Goal: Task Accomplishment & Management: Manage account settings

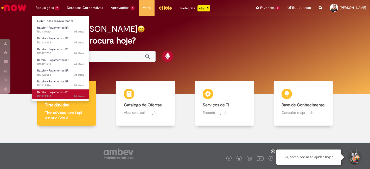
click at [56, 95] on span "9d atrás 9 dias atrás R13427565" at bounding box center [60, 96] width 47 height 4
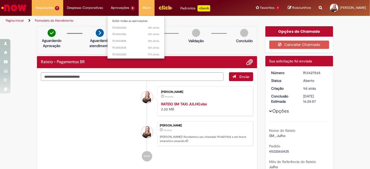
click at [124, 18] on li "Exibir todas as aprovações" at bounding box center [135, 20] width 57 height 7
click at [124, 19] on link "Exibir todas as aprovações" at bounding box center [135, 21] width 57 height 6
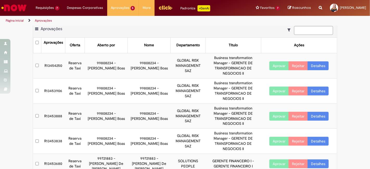
scroll to position [8, 0]
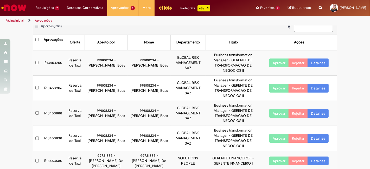
drag, startPoint x: 175, startPoint y: 156, endPoint x: 202, endPoint y: 162, distance: 27.2
click at [54, 151] on td "R13453680" at bounding box center [53, 161] width 24 height 20
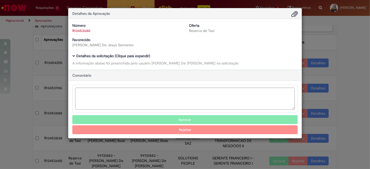
click at [113, 55] on b "Detalhes da solicitação (Clique para expandir)" at bounding box center [113, 56] width 74 height 5
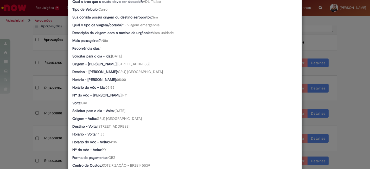
scroll to position [231, 0]
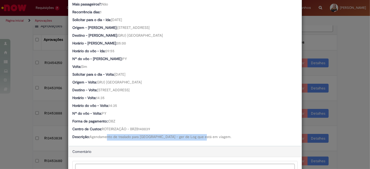
drag, startPoint x: 106, startPoint y: 136, endPoint x: 199, endPoint y: 136, distance: 93.3
click at [199, 136] on span "Agendamento de traslado para Benica - ger de Log que está em viagem." at bounding box center [160, 136] width 142 height 5
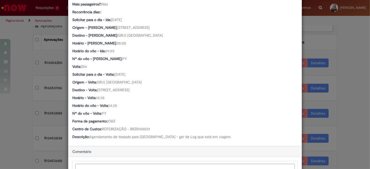
click at [223, 114] on div "Nº do vôo - Volta: PY" at bounding box center [184, 114] width 225 height 6
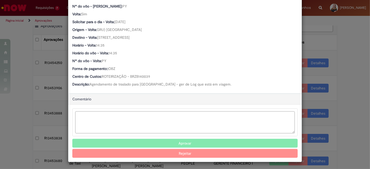
click at [107, 118] on textarea "Ambev Approval Modal" at bounding box center [184, 122] width 219 height 22
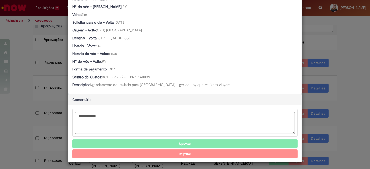
type textarea "**********"
click at [184, 141] on button "Aprovar" at bounding box center [184, 143] width 225 height 9
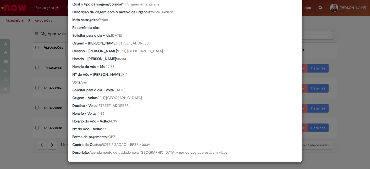
scroll to position [0, 0]
click at [354, 153] on div "Detalhes da Aprovação Número R13453680 Oferta Reserva de Taxi Favorecido Robson…" at bounding box center [185, 84] width 370 height 169
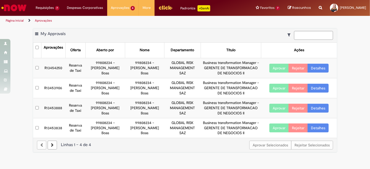
click at [54, 66] on td "R13454250" at bounding box center [53, 68] width 24 height 20
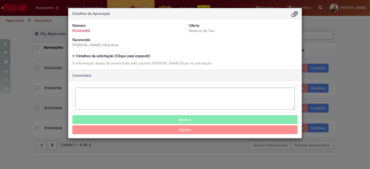
click at [109, 56] on b "Detalhes da solicitação (Clique para expandir)" at bounding box center [113, 56] width 74 height 5
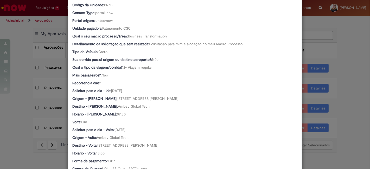
scroll to position [202, 0]
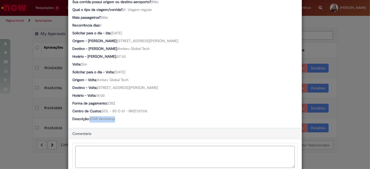
drag, startPoint x: 88, startPoint y: 118, endPoint x: 120, endPoint y: 118, distance: 32.2
click at [120, 118] on div "Descrição: STAR Workshop" at bounding box center [184, 119] width 225 height 6
copy span "STAR Workshop"
click at [182, 98] on div "Horário - Volta: 18:00" at bounding box center [184, 96] width 225 height 6
drag, startPoint x: 124, startPoint y: 109, endPoint x: 195, endPoint y: 113, distance: 71.0
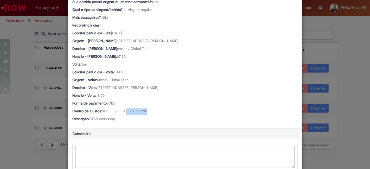
click at [166, 109] on div "Centro de Custos: SOL - BS O 01 - BRZC127218" at bounding box center [184, 111] width 225 height 6
click at [195, 113] on div "Centro de Custos: SOL - BS O 01 - BRZC127218" at bounding box center [184, 111] width 225 height 6
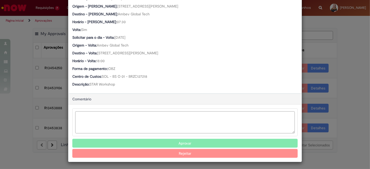
scroll to position [236, 0]
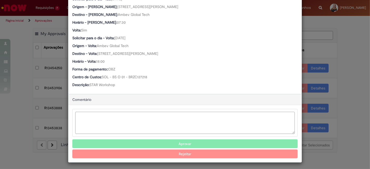
click at [116, 112] on textarea "Ambev Approval Modal" at bounding box center [184, 123] width 219 height 22
type textarea "*"
type textarea "**********"
click at [176, 141] on button "Aprovar" at bounding box center [184, 143] width 225 height 9
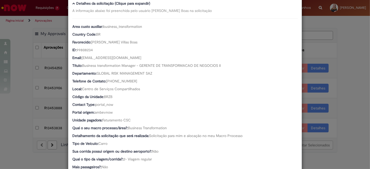
scroll to position [0, 0]
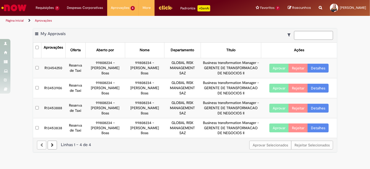
click at [54, 66] on td "R13454250" at bounding box center [53, 68] width 24 height 20
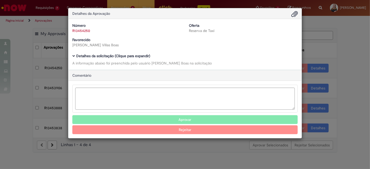
click at [97, 56] on b "Detalhes da solicitação (Clique para expandir)" at bounding box center [113, 56] width 74 height 5
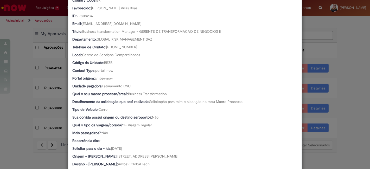
scroll to position [202, 0]
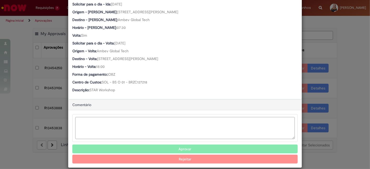
click at [106, 127] on textarea "Ambev Approval Modal" at bounding box center [184, 128] width 219 height 22
type textarea "**********"
click at [174, 149] on button "Aprovar" at bounding box center [184, 148] width 225 height 9
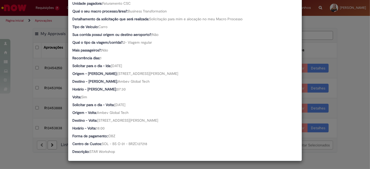
scroll to position [168, 0]
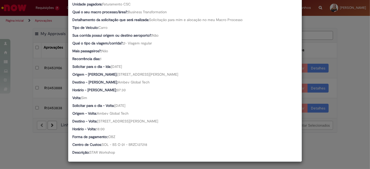
click at [16, 146] on div "Detalhes da Aprovação Número R13454250 Oferta Reserva de Taxi Favorecido Lea Th…" at bounding box center [185, 84] width 370 height 169
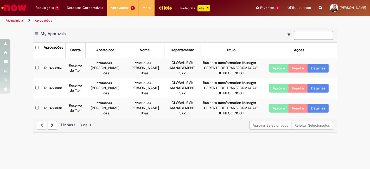
click at [56, 68] on td "R13453906" at bounding box center [53, 68] width 24 height 20
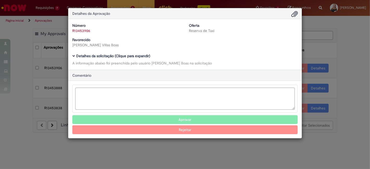
click at [98, 54] on b "Detalhes da solicitação (Clique para expandir)" at bounding box center [113, 56] width 74 height 5
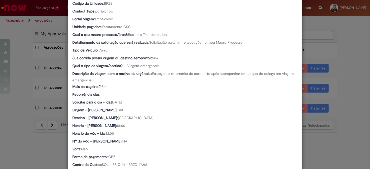
scroll to position [202, 0]
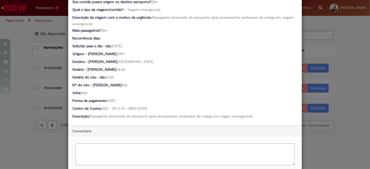
click at [146, 143] on textarea "Ambev Approval Modal" at bounding box center [184, 154] width 219 height 22
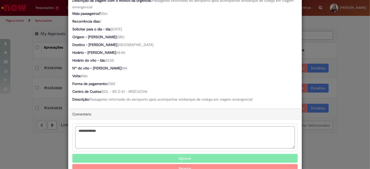
scroll to position [234, 0]
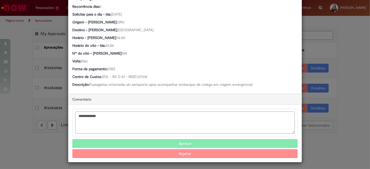
type textarea "**********"
click at [176, 143] on button "Aprovar" at bounding box center [184, 143] width 225 height 9
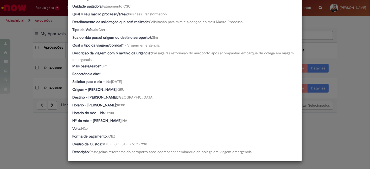
click at [18, 132] on div "Detalhes da Aprovação Número R13453906 Oferta Reserva de Taxi Favorecido Lea Th…" at bounding box center [185, 84] width 370 height 169
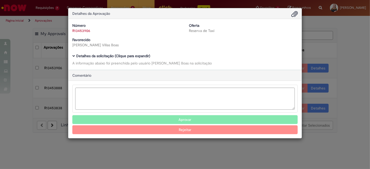
click at [112, 56] on b "Detalhes da solicitação (Clique para expandir)" at bounding box center [113, 56] width 74 height 5
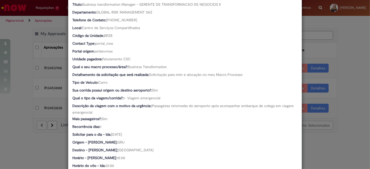
scroll to position [202, 0]
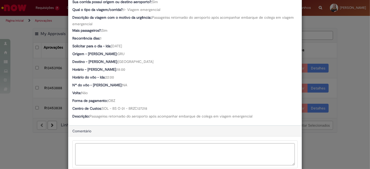
click at [115, 153] on textarea "Ambev Approval Modal" at bounding box center [184, 154] width 219 height 22
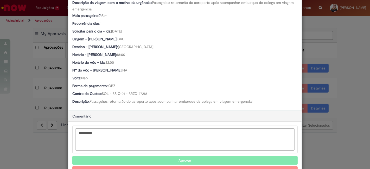
scroll to position [234, 0]
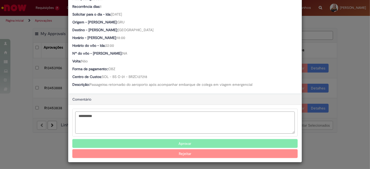
type textarea "**********"
click at [143, 139] on button "Aprovar" at bounding box center [184, 143] width 225 height 9
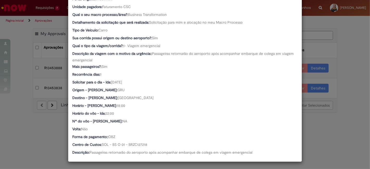
scroll to position [166, 0]
click at [38, 139] on div "Detalhes da Aprovação Número R13453906 Oferta Reserva de Taxi Favorecido Lea Th…" at bounding box center [185, 84] width 370 height 169
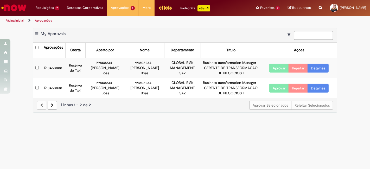
click at [57, 68] on td "R13453888" at bounding box center [53, 68] width 24 height 20
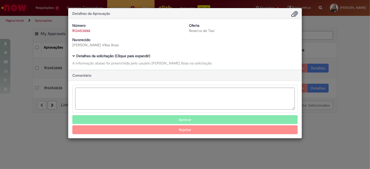
click at [95, 57] on b "Detalhes da solicitação (Clique para expandir)" at bounding box center [113, 56] width 74 height 5
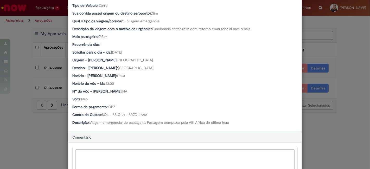
scroll to position [202, 0]
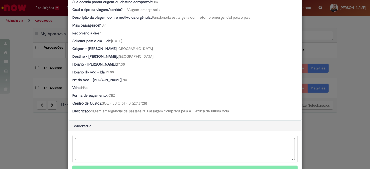
click at [174, 147] on textarea "Ambev Approval Modal" at bounding box center [184, 149] width 219 height 22
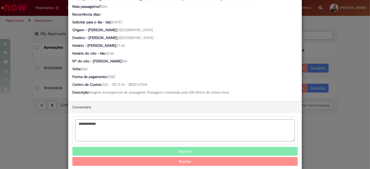
scroll to position [228, 0]
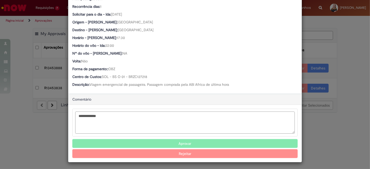
type textarea "**********"
click at [184, 141] on button "Aprovar" at bounding box center [184, 143] width 225 height 9
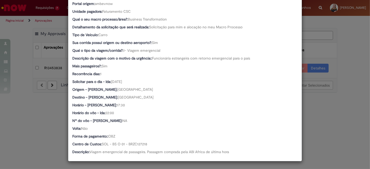
click at [12, 109] on div "Detalhes da Aprovação Número R13453888 Oferta Reserva de Taxi Favorecido Lea Th…" at bounding box center [185, 84] width 370 height 169
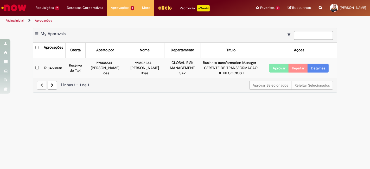
click at [57, 66] on td "R13453838" at bounding box center [53, 68] width 24 height 20
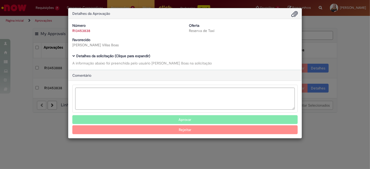
click at [122, 54] on b "Detalhes da solicitação (Clique para expandir)" at bounding box center [113, 56] width 74 height 5
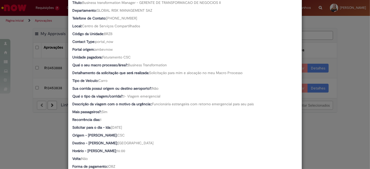
scroll to position [202, 0]
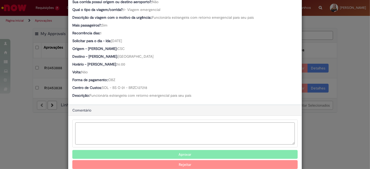
click at [99, 130] on textarea "Ambev Approval Modal" at bounding box center [184, 133] width 219 height 22
type textarea "**********"
click at [172, 153] on button "Aprovar" at bounding box center [184, 154] width 225 height 9
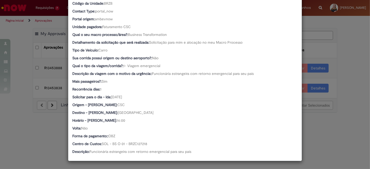
scroll to position [145, 0]
click at [31, 118] on div "Detalhes da Aprovação Número R13453838 Oferta Reserva de Taxi Favorecido Lea Th…" at bounding box center [185, 84] width 370 height 169
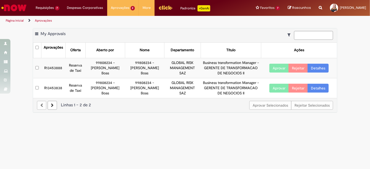
click at [56, 86] on td "R13453838" at bounding box center [53, 88] width 24 height 20
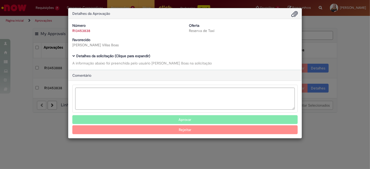
click at [105, 55] on b "Detalhes da solicitação (Clique para expandir)" at bounding box center [113, 56] width 74 height 5
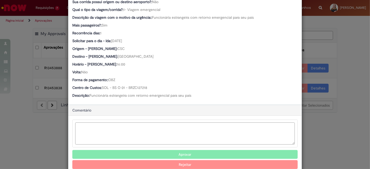
scroll to position [202, 0]
click at [116, 126] on textarea "Ambev Approval Modal" at bounding box center [184, 133] width 219 height 22
type textarea "**********"
click at [199, 154] on button "Aprovar" at bounding box center [184, 154] width 225 height 9
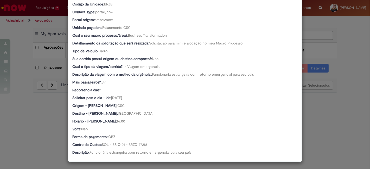
scroll to position [145, 0]
click at [312, 115] on div "Detalhes da Aprovação Número R13453838 Oferta Reserva de Taxi Favorecido Lea Th…" at bounding box center [185, 84] width 370 height 169
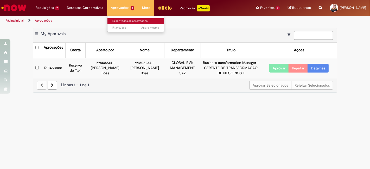
click at [124, 21] on link "Exibir todas as aprovações" at bounding box center [135, 21] width 57 height 6
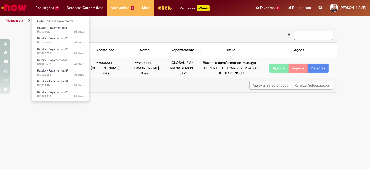
click at [53, 6] on li "Requisições 7 Exibir Todas as Solicitações Rateio - Pagamentos BR 7d atrás 7 di…" at bounding box center [47, 8] width 31 height 16
click at [48, 21] on link "Exibir Todas as Solicitações" at bounding box center [60, 21] width 57 height 6
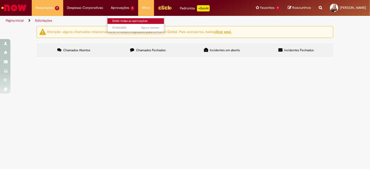
click at [122, 21] on link "Exibir todas as aprovações" at bounding box center [135, 21] width 57 height 6
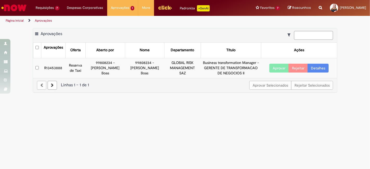
click at [58, 68] on td "R13453888" at bounding box center [53, 68] width 24 height 20
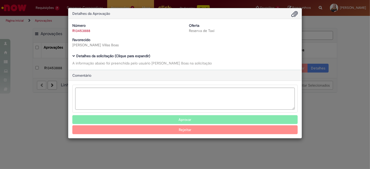
click at [140, 53] on div "Número R13453888 Oferta Reserva de Taxi Favorecido Lea Thomaz Villas Boas Baixa…" at bounding box center [184, 44] width 233 height 51
click at [140, 57] on b "Detalhes da solicitação (Clique para expandir)" at bounding box center [113, 56] width 74 height 5
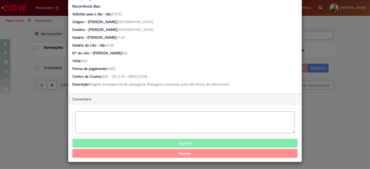
click at [134, 111] on textarea "Ambev Approval Modal" at bounding box center [184, 122] width 219 height 22
type textarea "*"
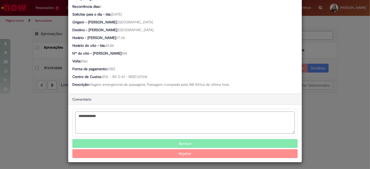
type textarea "**********"
click at [182, 144] on button "Aprovar" at bounding box center [184, 143] width 225 height 9
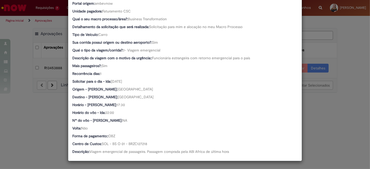
scroll to position [161, 0]
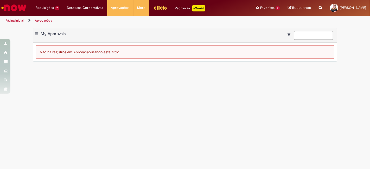
click at [225, 120] on main "Aprovações Exportar como PDF Exportar como Excel Exportar como CSV My Approvals…" at bounding box center [185, 96] width 370 height 143
click at [48, 37] on div at bounding box center [184, 38] width 298 height 3
click at [32, 33] on div "Exportar como PDF Exportar como Excel Exportar como CSV My Approvals Não há reg…" at bounding box center [185, 47] width 370 height 39
click at [38, 32] on span "Exportar como PDF Exportar como Excel Exportar como CSV" at bounding box center [37, 33] width 4 height 5
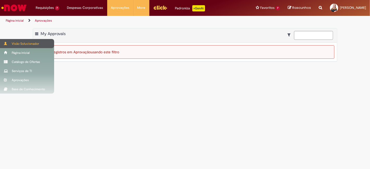
click at [41, 43] on div "Visão Solucionador" at bounding box center [27, 43] width 54 height 9
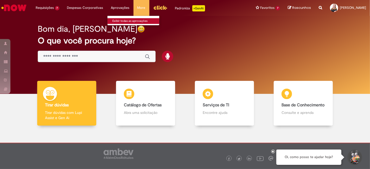
click at [119, 19] on link "Exibir todas as aprovações" at bounding box center [135, 21] width 57 height 6
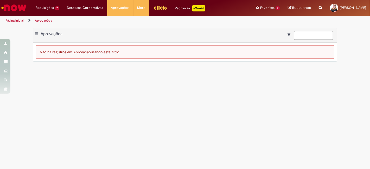
click at [172, 114] on main "Aprovações Exportar como PDF Exportar como Excel Exportar como CSV Aprovações N…" at bounding box center [185, 96] width 370 height 143
click at [38, 32] on span at bounding box center [36, 33] width 3 height 5
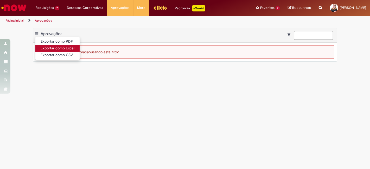
click at [72, 45] on link "Exportar como Excel" at bounding box center [57, 48] width 44 height 7
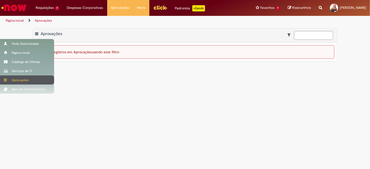
click at [36, 80] on div "Aprovações" at bounding box center [27, 79] width 54 height 9
click at [20, 80] on div "Aprovações" at bounding box center [27, 79] width 54 height 9
click at [29, 78] on div "Aprovações" at bounding box center [27, 79] width 54 height 9
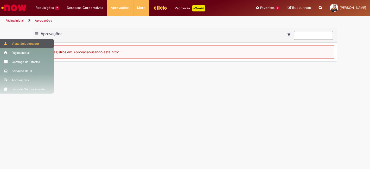
click at [25, 44] on div "Visão Solucionador" at bounding box center [27, 43] width 54 height 9
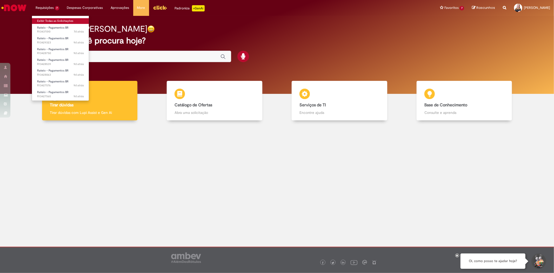
click at [46, 18] on link "Exibir Todas as Solicitações" at bounding box center [60, 21] width 57 height 6
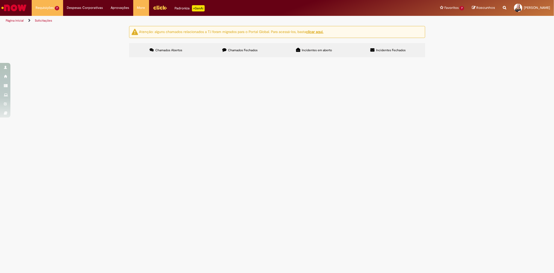
click at [0, 0] on span "R13427565" at bounding box center [0, 0] width 0 height 0
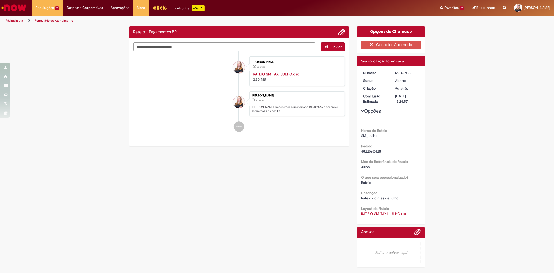
click at [147, 150] on div "Verificar Código de Barras Rateio - Pagamentos BR Enviar [PERSON_NAME] 9d atrás…" at bounding box center [277, 148] width 304 height 244
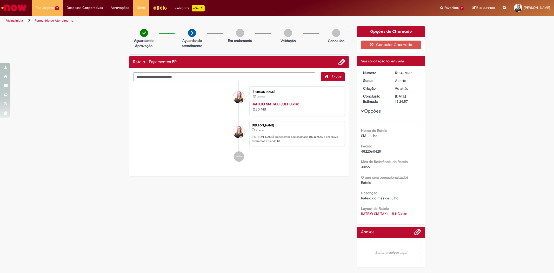
click at [281, 219] on div "Verificar Código de Barras Aguardando Aprovação Aguardando atendimento Em andam…" at bounding box center [277, 148] width 304 height 244
drag, startPoint x: 394, startPoint y: 72, endPoint x: 422, endPoint y: 73, distance: 27.8
click at [422, 73] on dd "R13427565" at bounding box center [407, 72] width 32 height 5
copy div "R13427565"
click at [259, 188] on div "Verificar Código de Barras Aguardando Aprovação Aguardando atendimento Em andam…" at bounding box center [277, 148] width 304 height 244
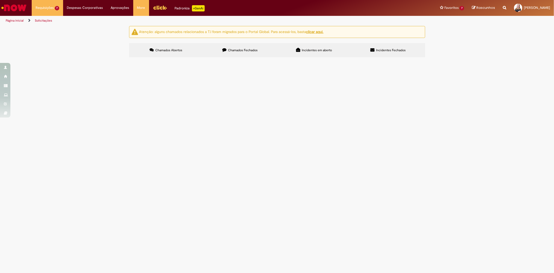
click at [0, 0] on span "R13427576" at bounding box center [0, 0] width 0 height 0
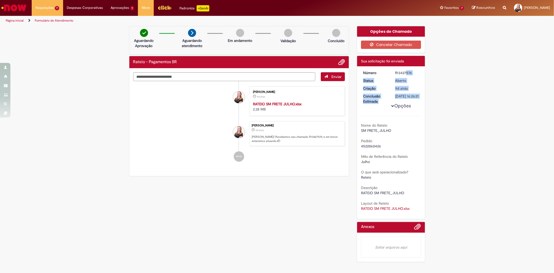
drag, startPoint x: 395, startPoint y: 71, endPoint x: 427, endPoint y: 71, distance: 32.0
click at [427, 71] on div "Opções do Chamado Cancelar Chamado Detalhes do tíquete Sua solicitação foi envi…" at bounding box center [391, 145] width 76 height 239
click at [410, 80] on div "Aberto" at bounding box center [407, 80] width 24 height 5
drag, startPoint x: 394, startPoint y: 70, endPoint x: 416, endPoint y: 70, distance: 21.3
click at [416, 70] on dd "R13427576" at bounding box center [407, 72] width 32 height 5
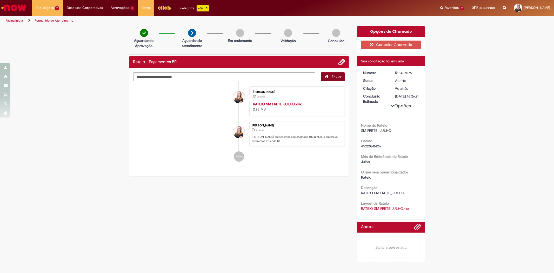
copy div "R13427576"
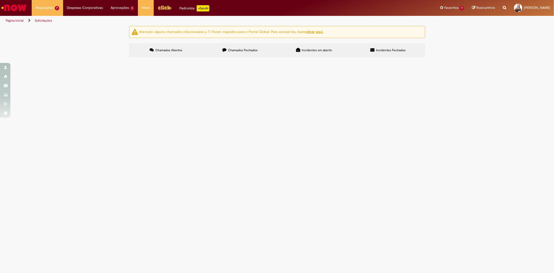
click at [0, 0] on span "R13428063" at bounding box center [0, 0] width 0 height 0
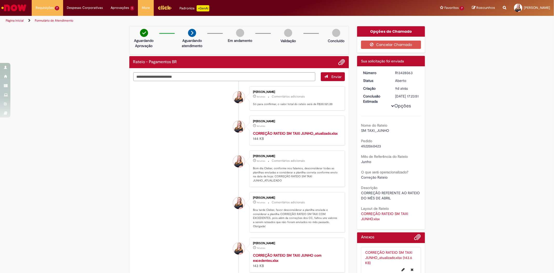
drag, startPoint x: 394, startPoint y: 133, endPoint x: 395, endPoint y: 116, distance: 17.2
click at [394, 133] on div "SM TAXI_JUNHO" at bounding box center [391, 130] width 60 height 5
drag, startPoint x: 394, startPoint y: 71, endPoint x: 238, endPoint y: 73, distance: 155.4
click at [420, 73] on dd "R13428063" at bounding box center [407, 72] width 32 height 5
copy div "R13428063"
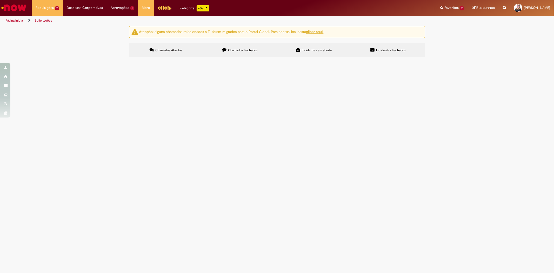
click at [0, 0] on span "R13428539" at bounding box center [0, 0] width 0 height 0
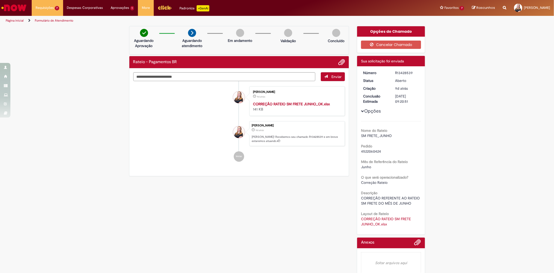
drag, startPoint x: 392, startPoint y: 72, endPoint x: 413, endPoint y: 72, distance: 20.8
click at [413, 72] on dd "R13428539" at bounding box center [407, 72] width 32 height 5
copy div "R13428539"
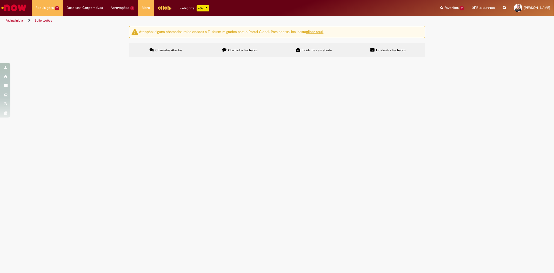
click at [0, 0] on span "R13429323" at bounding box center [0, 0] width 0 height 0
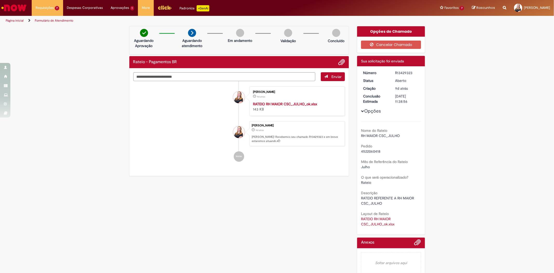
drag, startPoint x: 393, startPoint y: 72, endPoint x: 410, endPoint y: 71, distance: 16.6
click at [410, 71] on div "R13429323" at bounding box center [407, 72] width 24 height 5
copy div "R13429323"
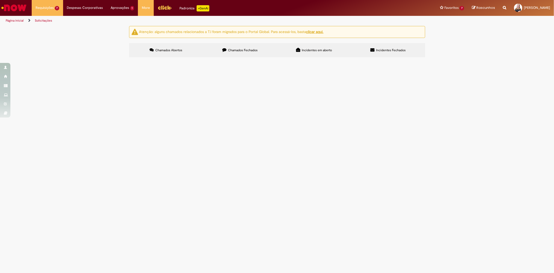
click at [0, 0] on td "R13437010" at bounding box center [0, 0] width 0 height 0
click at [0, 0] on span "R13437010" at bounding box center [0, 0] width 0 height 0
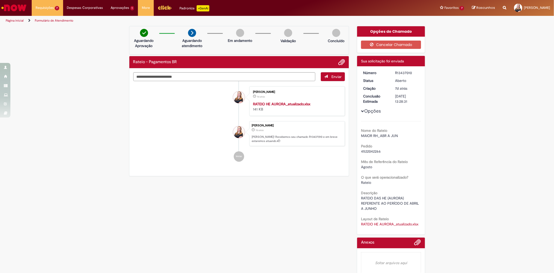
drag, startPoint x: 393, startPoint y: 72, endPoint x: 413, endPoint y: 70, distance: 19.8
click at [413, 70] on div "R13437010" at bounding box center [407, 72] width 24 height 5
copy div "R13437010"
